Goal: Navigation & Orientation: Find specific page/section

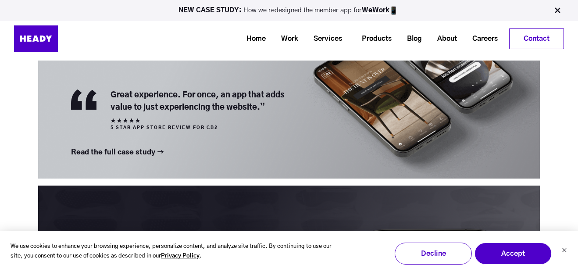
scroll to position [1053, 0]
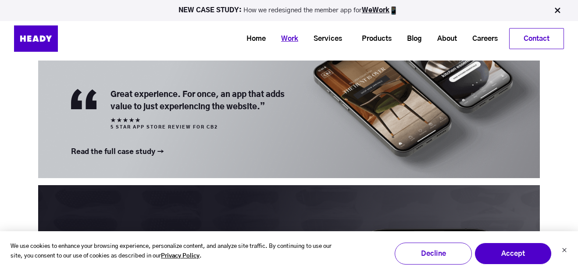
click at [285, 41] on link "Work" at bounding box center [286, 39] width 32 height 16
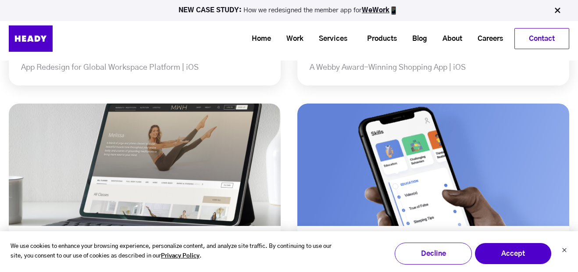
scroll to position [394, 0]
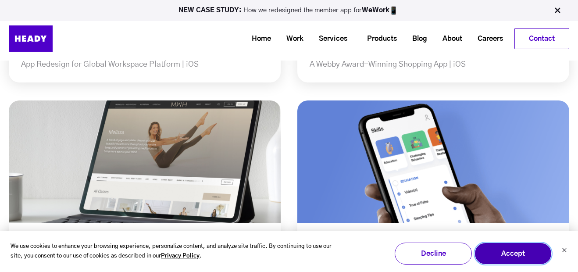
click at [504, 255] on button "Accept" at bounding box center [513, 254] width 77 height 22
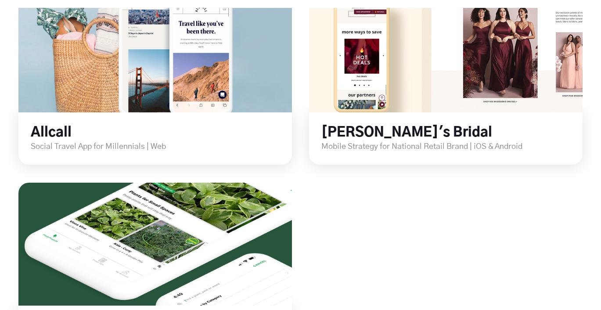
scroll to position [1249, 0]
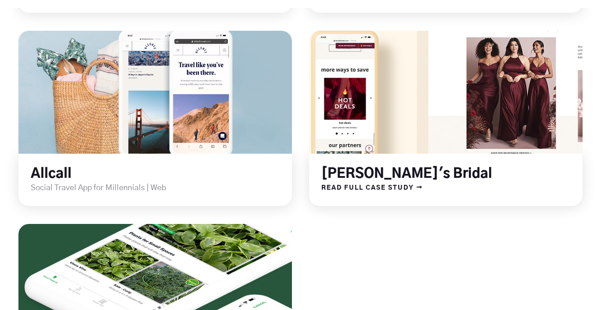
click at [419, 72] on link at bounding box center [445, 91] width 328 height 147
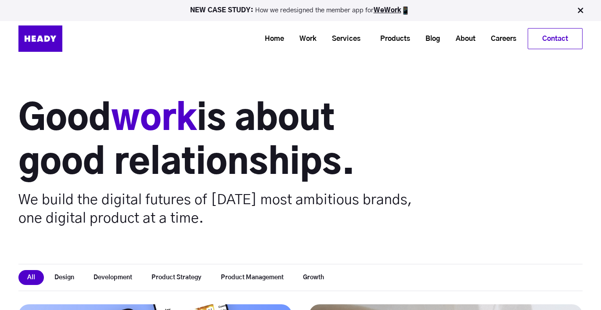
scroll to position [0, 0]
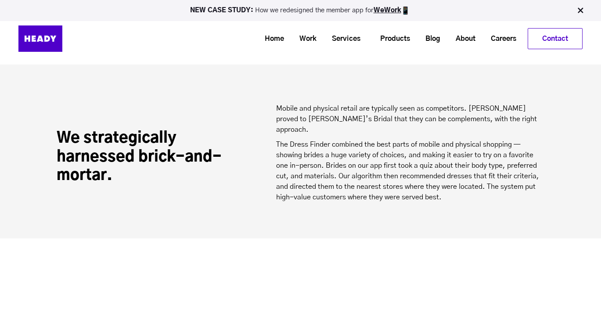
scroll to position [895, 0]
